Goal: Communication & Community: Ask a question

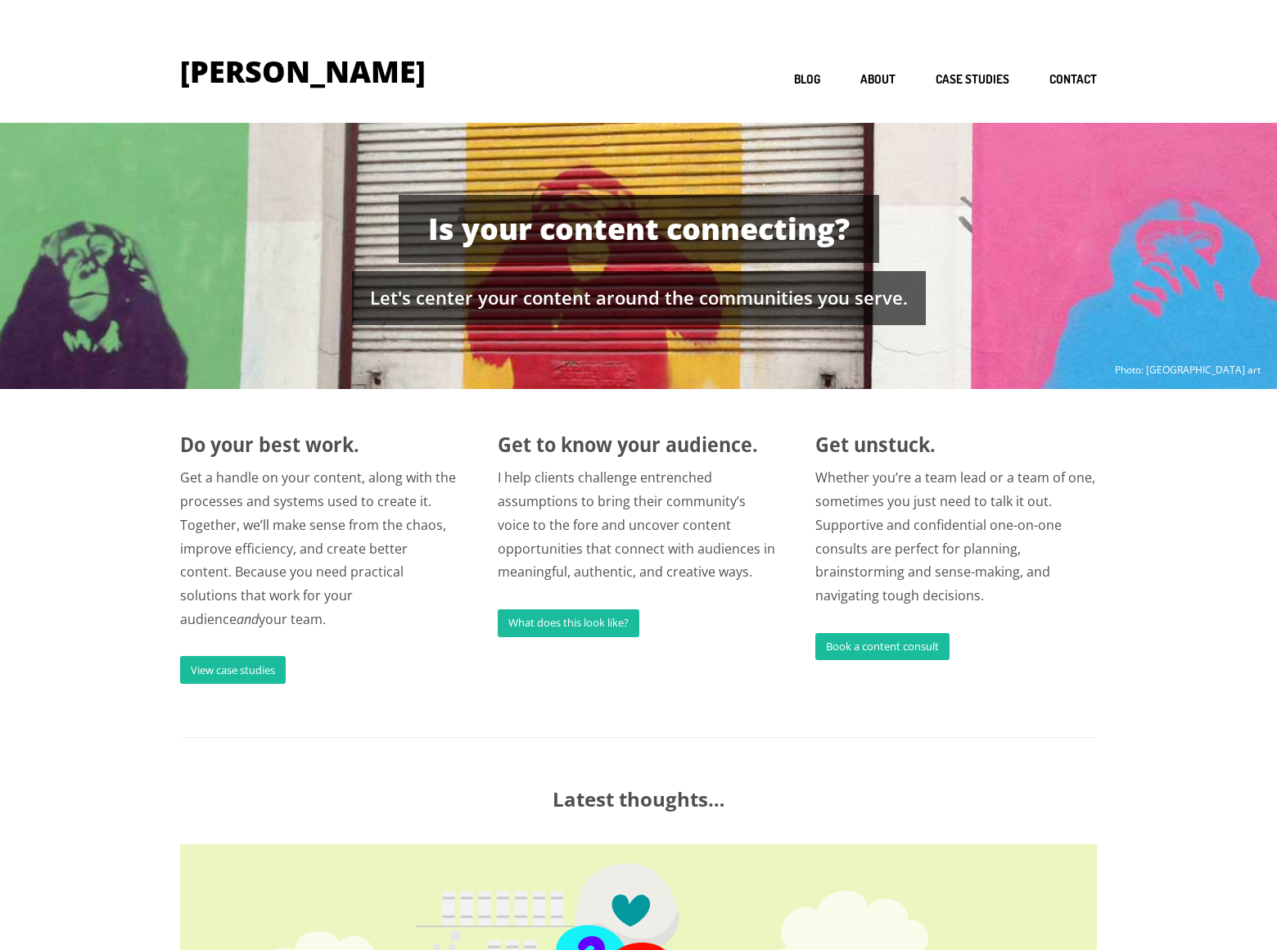
scroll to position [1161, 0]
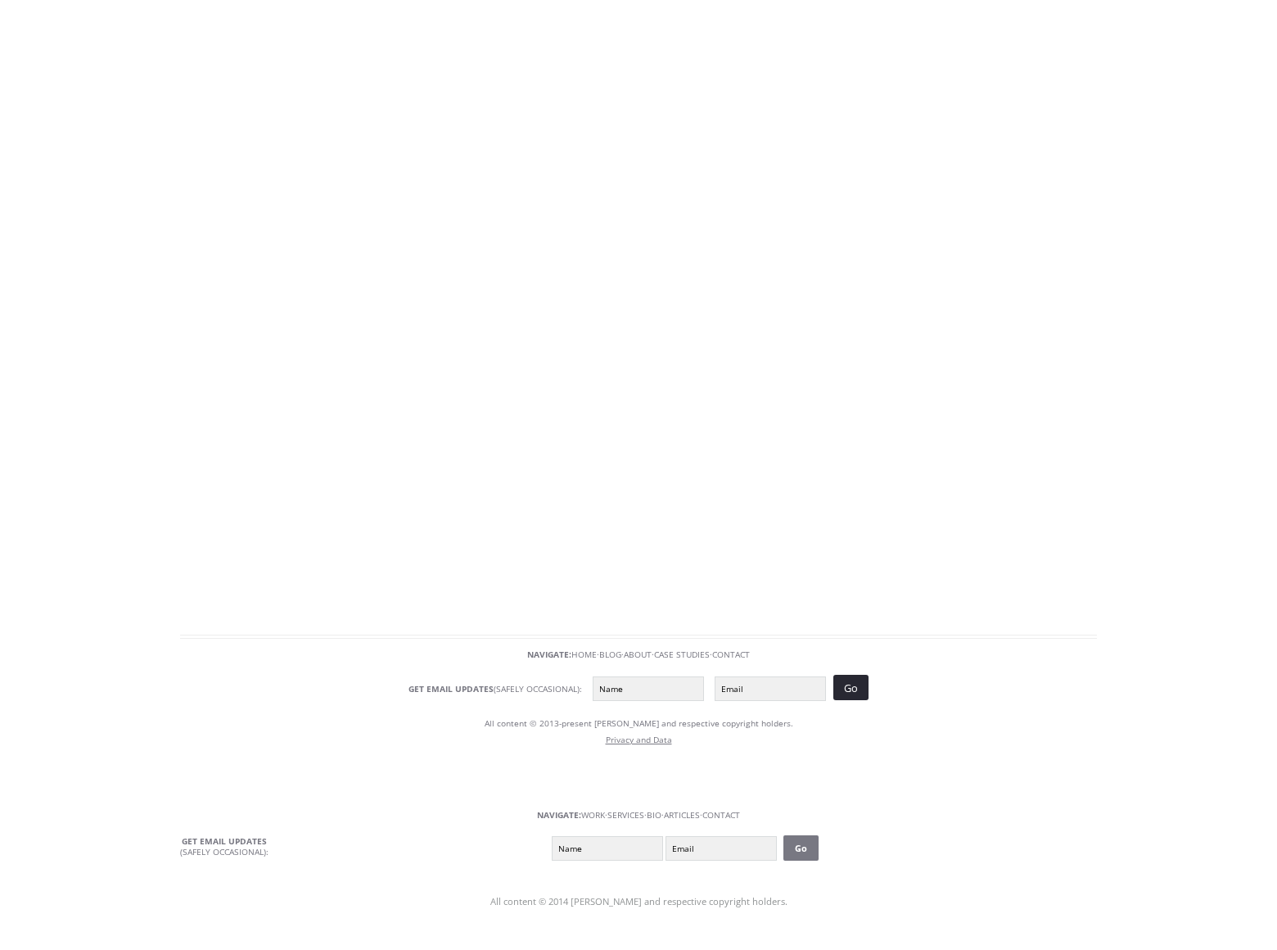
scroll to position [57, 0]
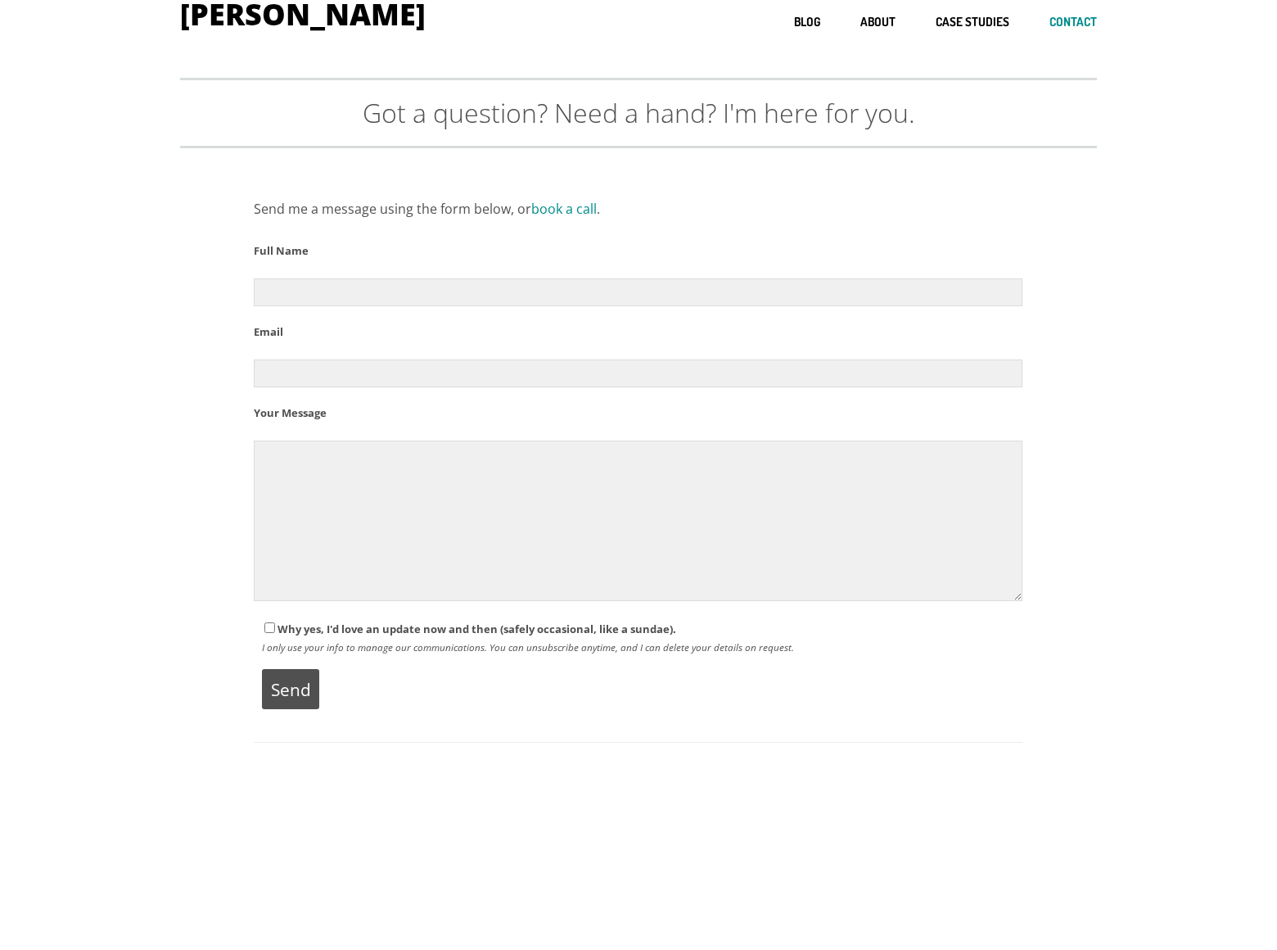
click at [269, 627] on input"] "Contact form" at bounding box center [269, 627] width 11 height 11
checkbox input"] "true"
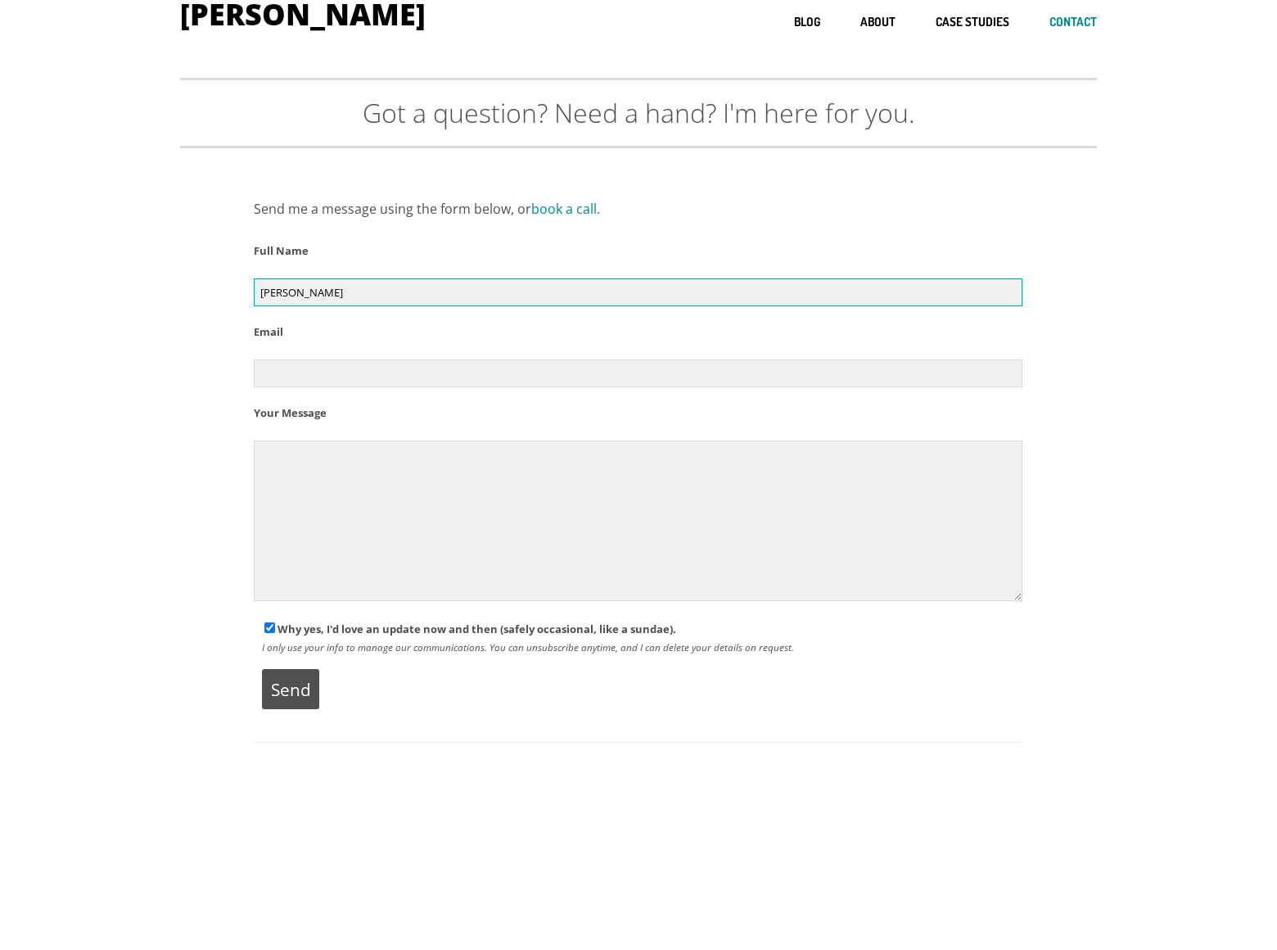
type input "[PERSON_NAME]"
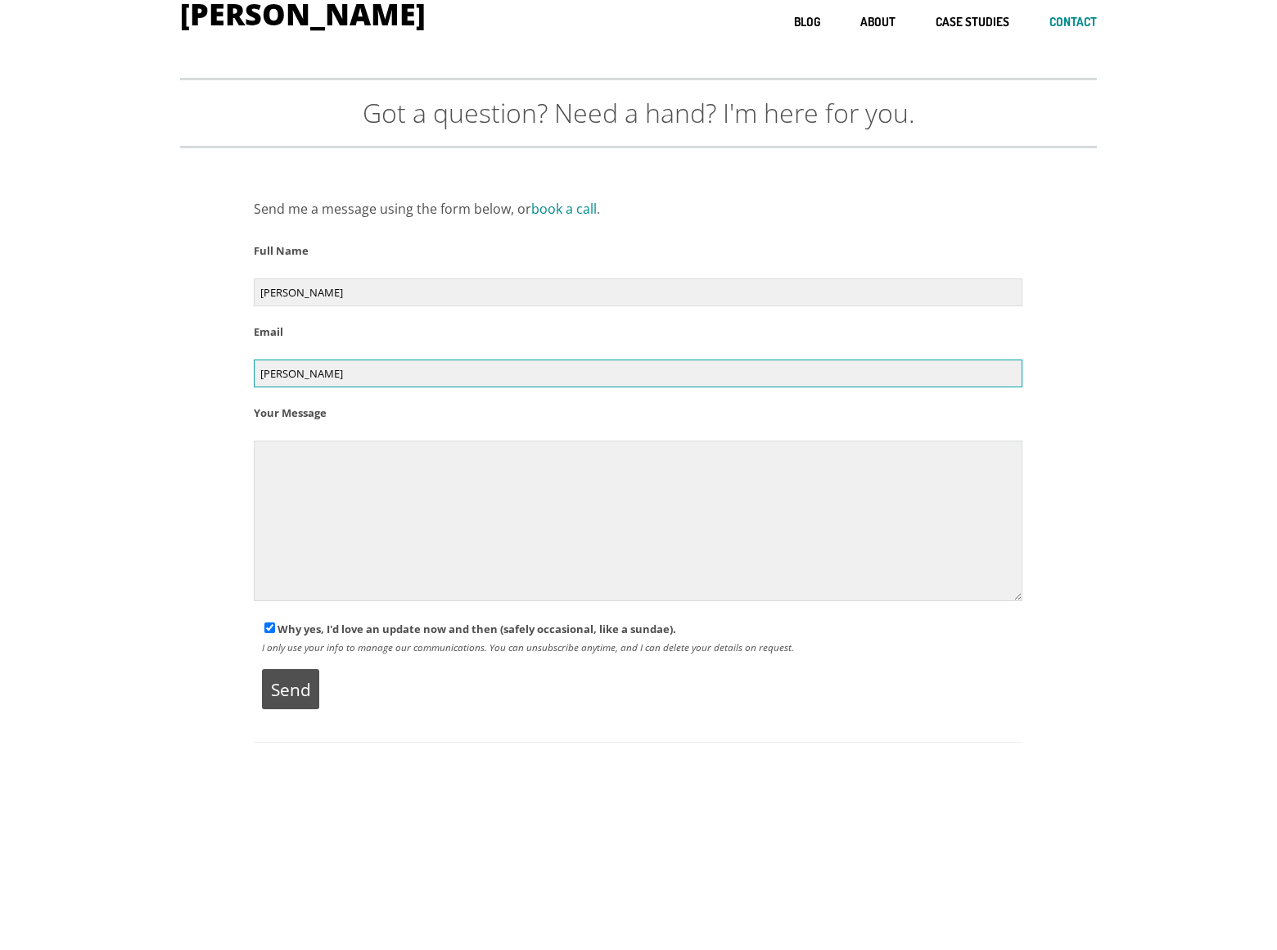
scroll to position [0, 0]
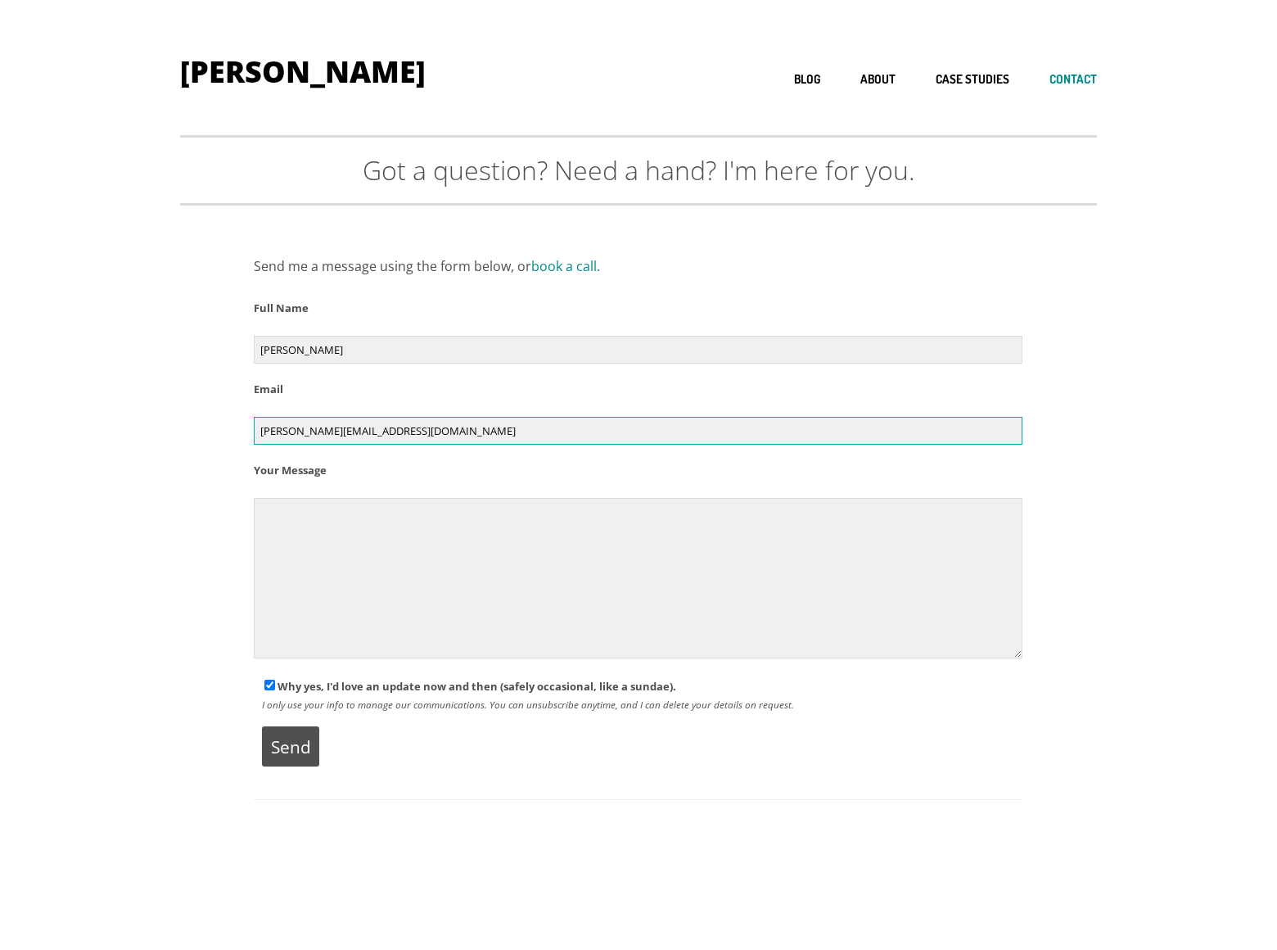
type input "[PERSON_NAME][EMAIL_ADDRESS][DOMAIN_NAME]"
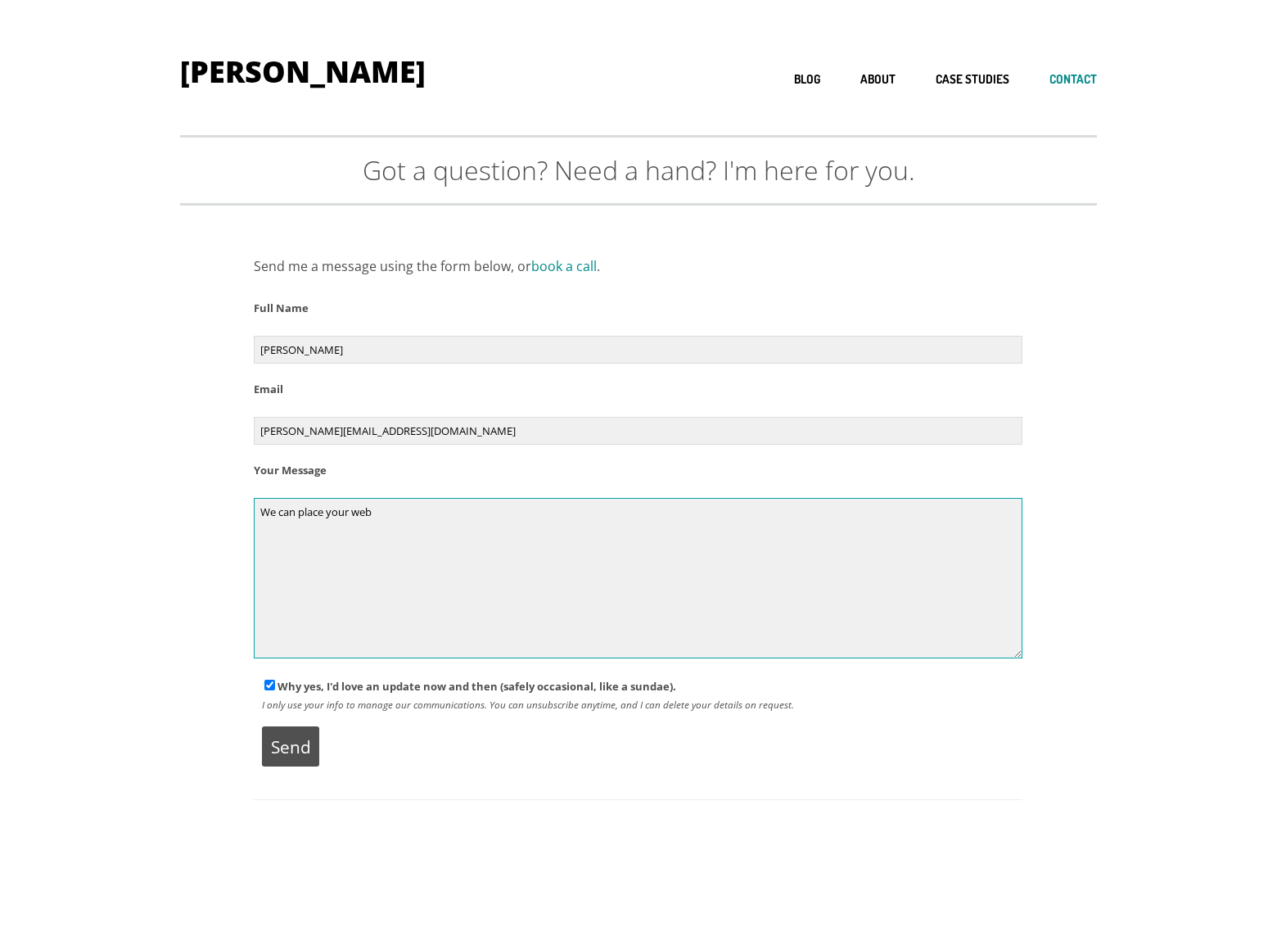
scroll to position [102, 0]
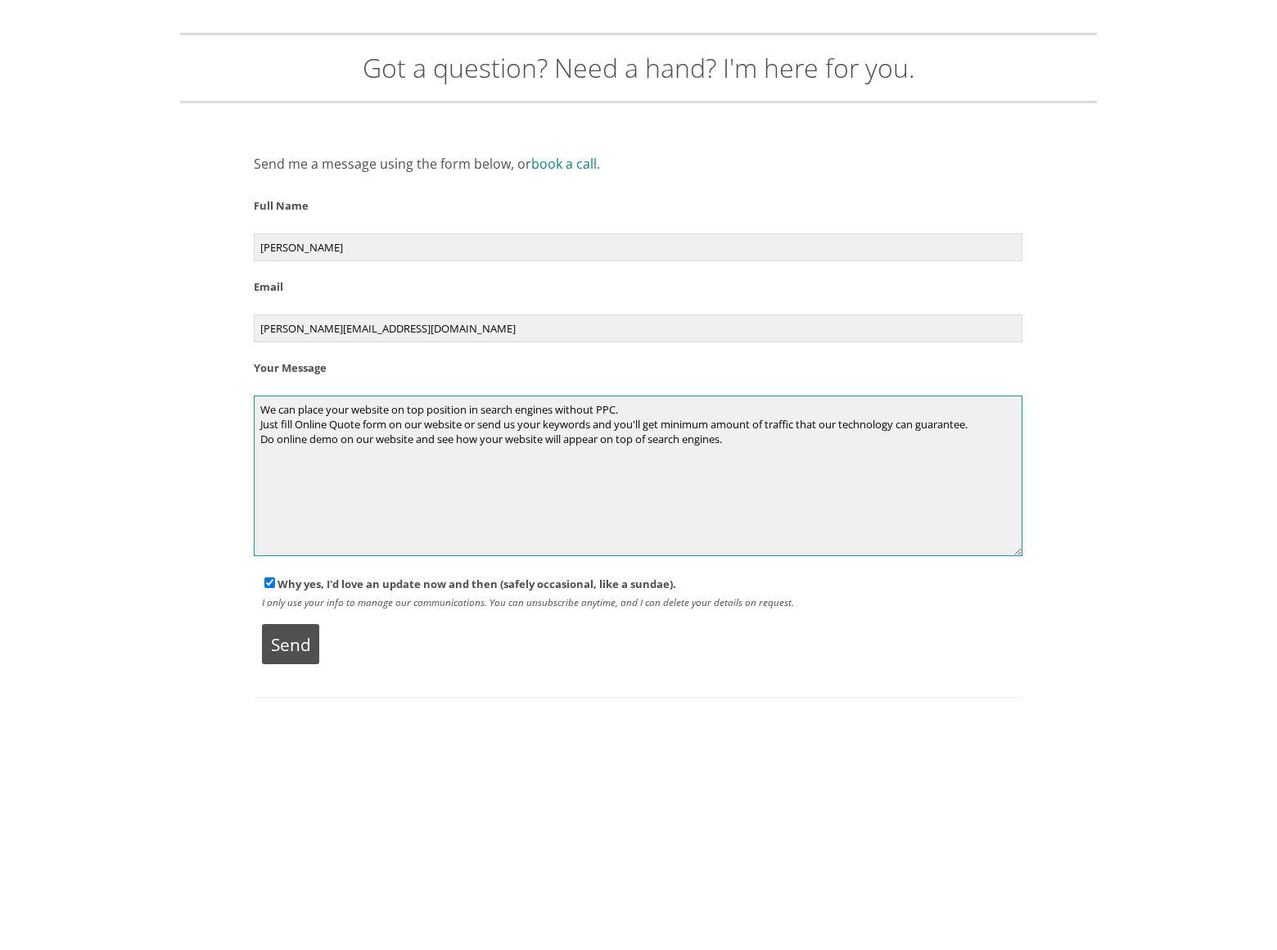
type textarea "We can place your website on top position in search engines without PPC. Just f…"
click at [290, 644] on input "Send" at bounding box center [290, 644] width 57 height 40
